Goal: Task Accomplishment & Management: Use online tool/utility

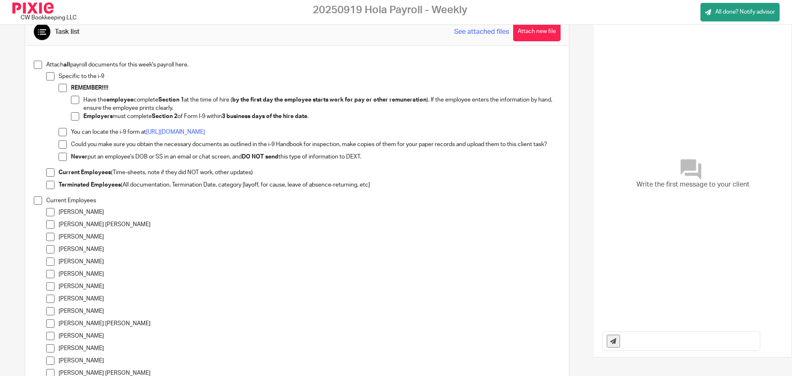
scroll to position [16, 0]
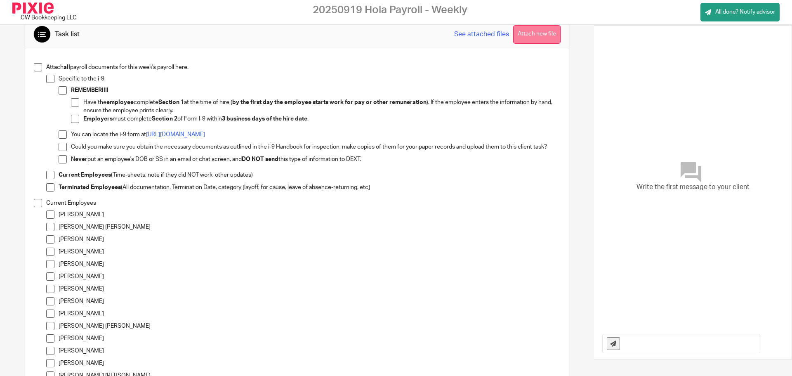
click at [523, 29] on button "Attach new file" at bounding box center [536, 34] width 47 height 19
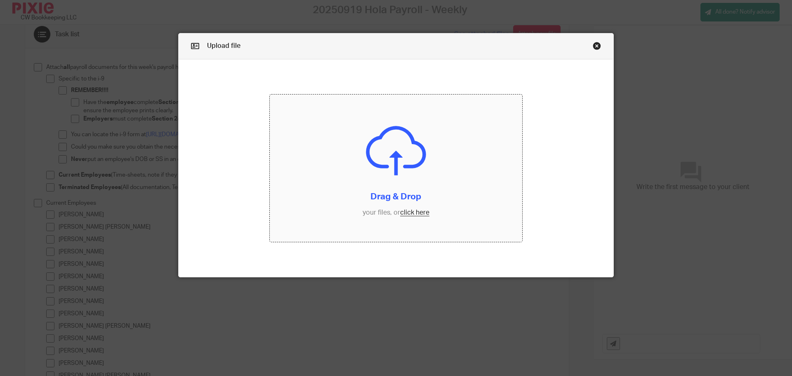
click at [413, 213] on input "file" at bounding box center [396, 168] width 253 height 148
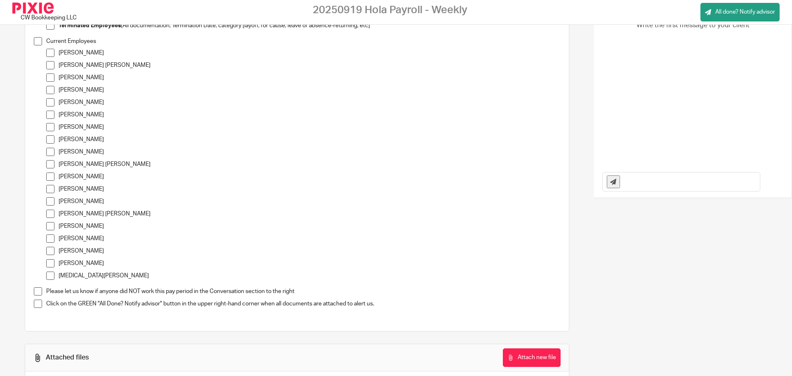
scroll to position [177, 0]
click at [49, 55] on span at bounding box center [50, 54] width 8 height 8
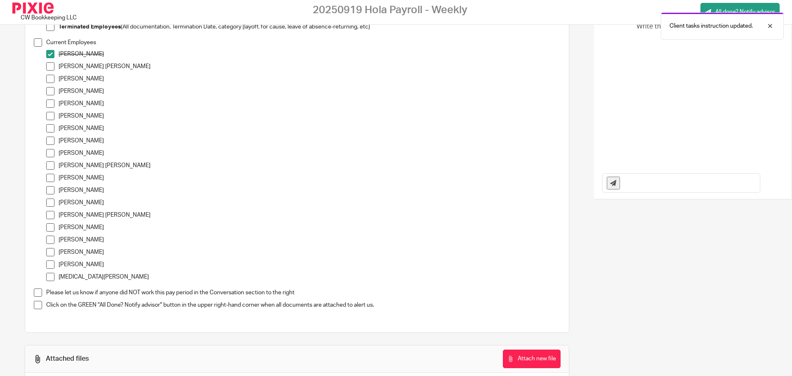
click at [52, 144] on span at bounding box center [50, 141] width 8 height 8
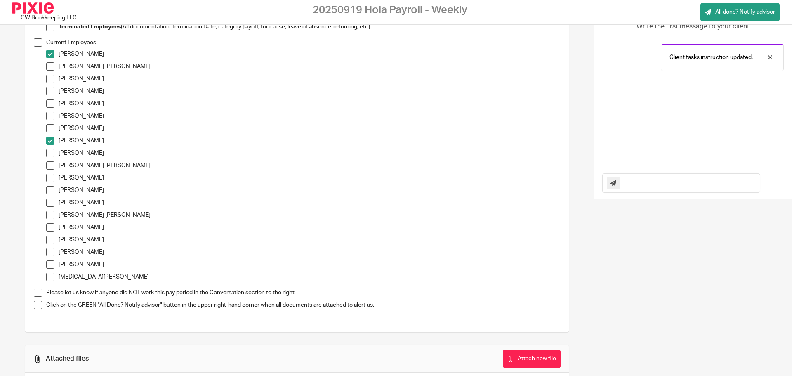
click at [51, 153] on span at bounding box center [50, 153] width 8 height 8
click at [51, 162] on span at bounding box center [50, 165] width 8 height 8
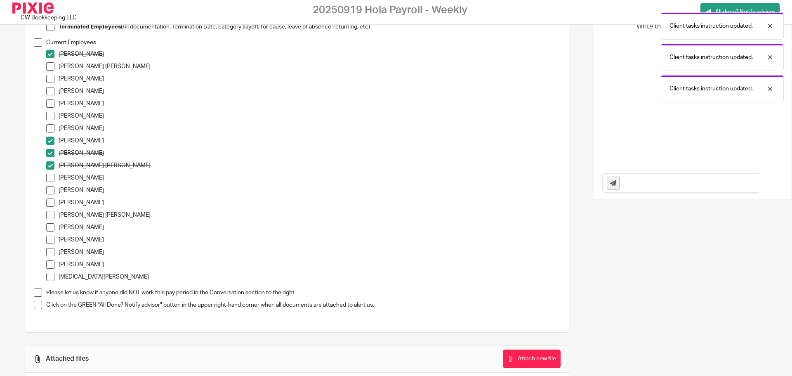
click at [50, 229] on span at bounding box center [50, 227] width 8 height 8
click at [50, 238] on span at bounding box center [50, 239] width 8 height 8
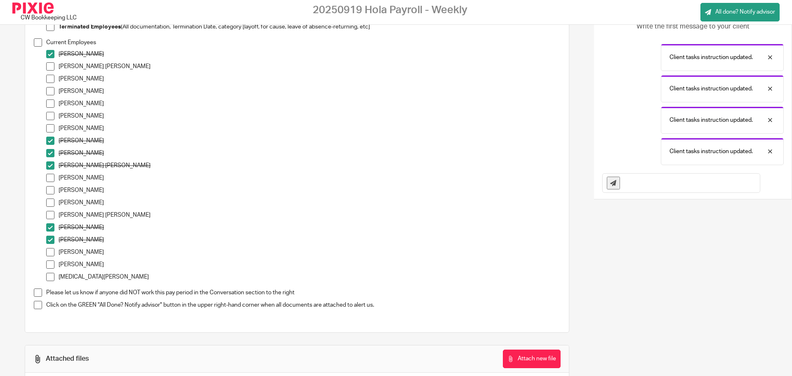
click at [51, 251] on span at bounding box center [50, 252] width 8 height 8
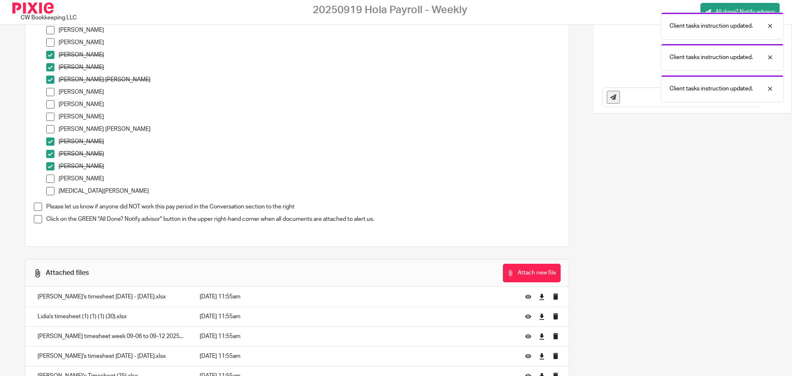
scroll to position [259, 0]
